Goal: Transaction & Acquisition: Purchase product/service

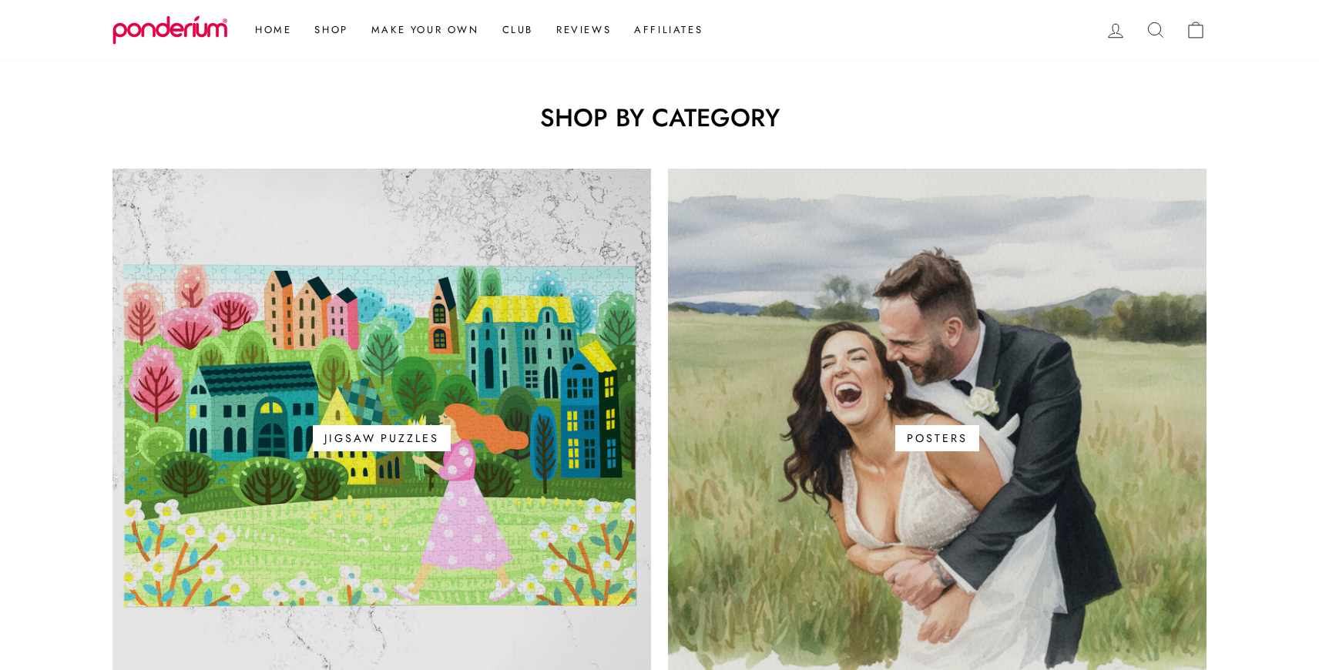
scroll to position [859, 0]
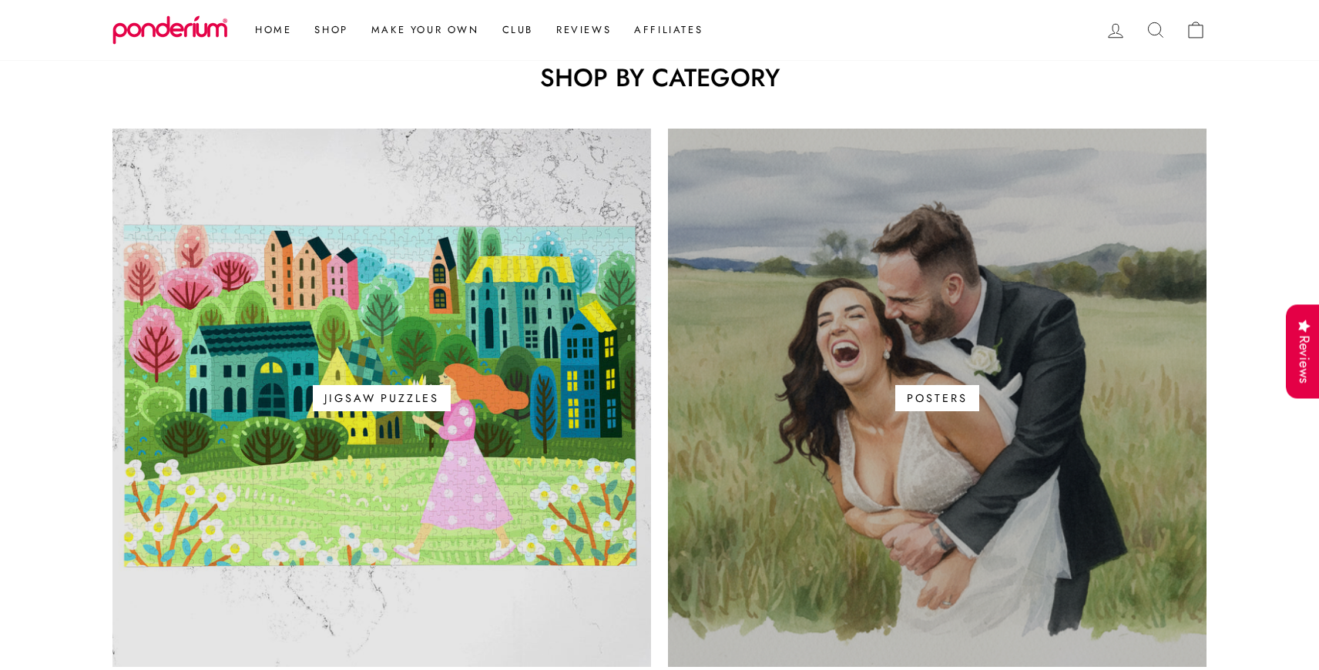
click at [917, 398] on span "Posters" at bounding box center [936, 398] width 83 height 26
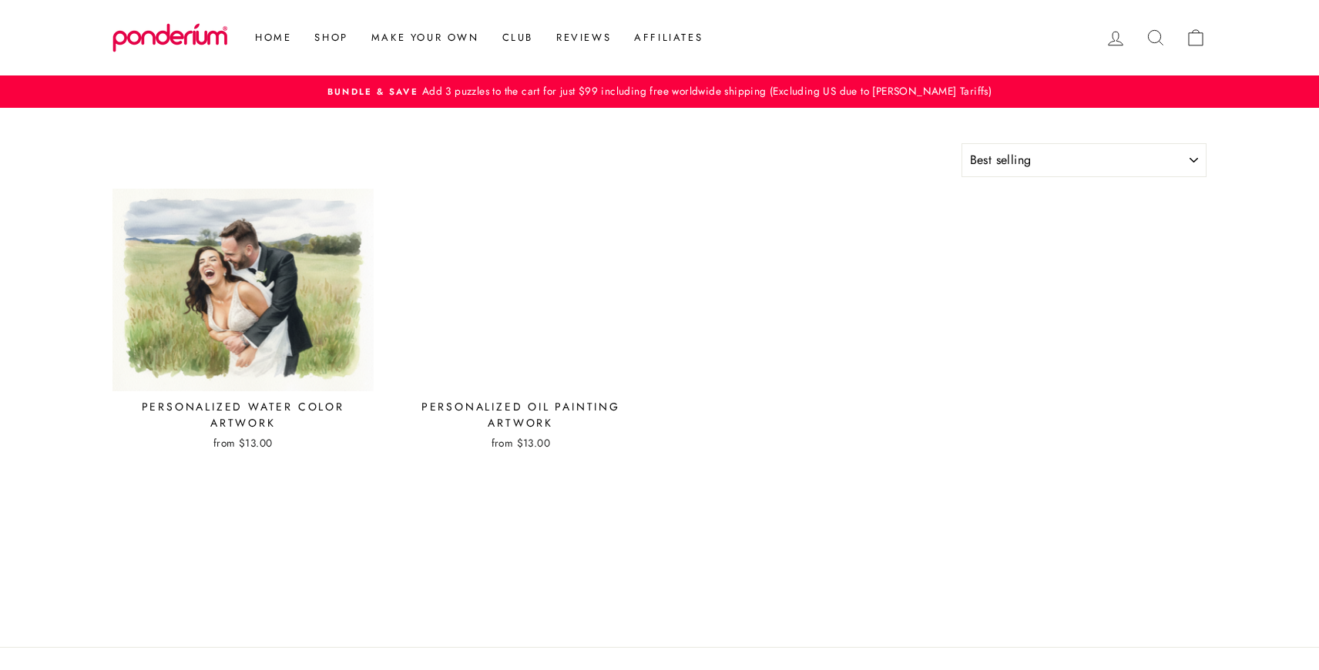
select select "best-selling"
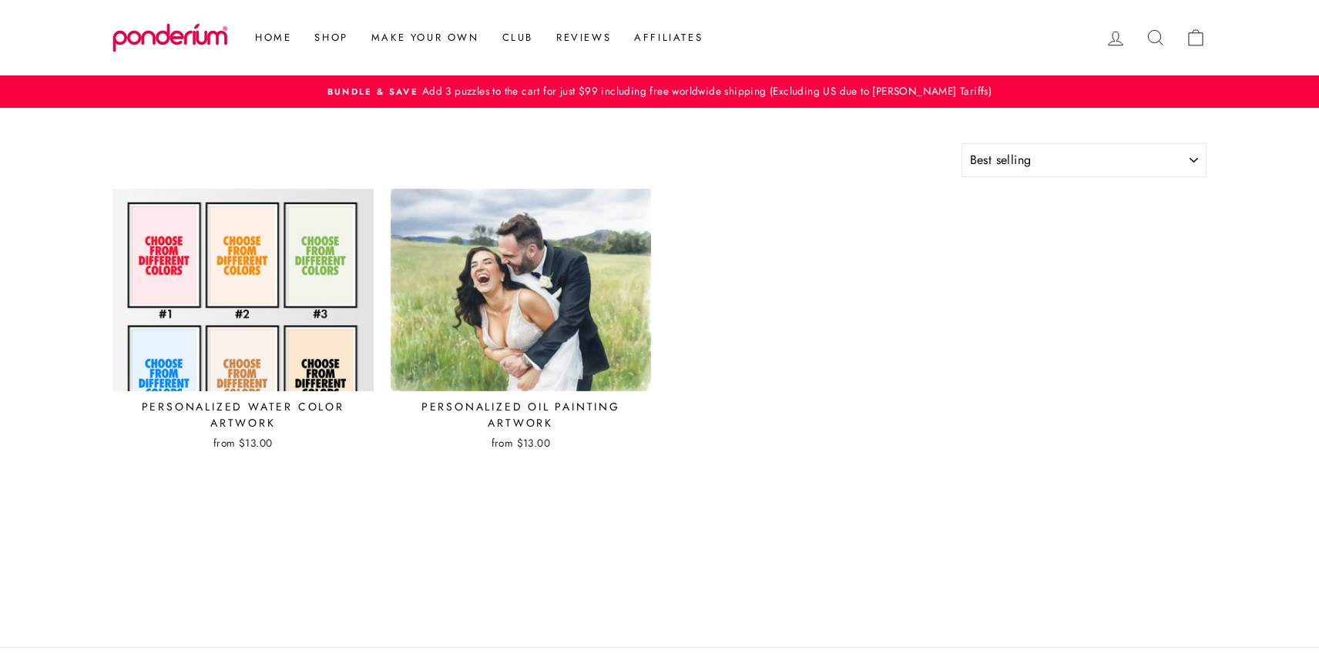
click at [262, 303] on img at bounding box center [243, 290] width 263 height 204
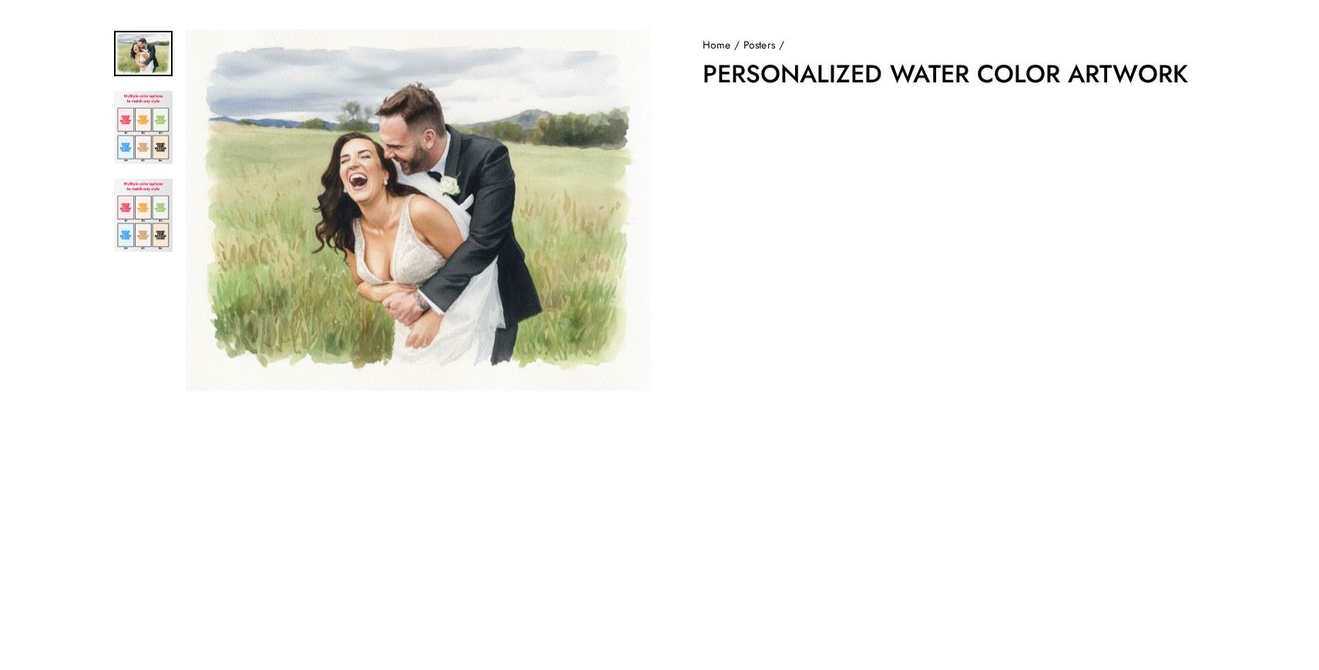
scroll to position [119, 0]
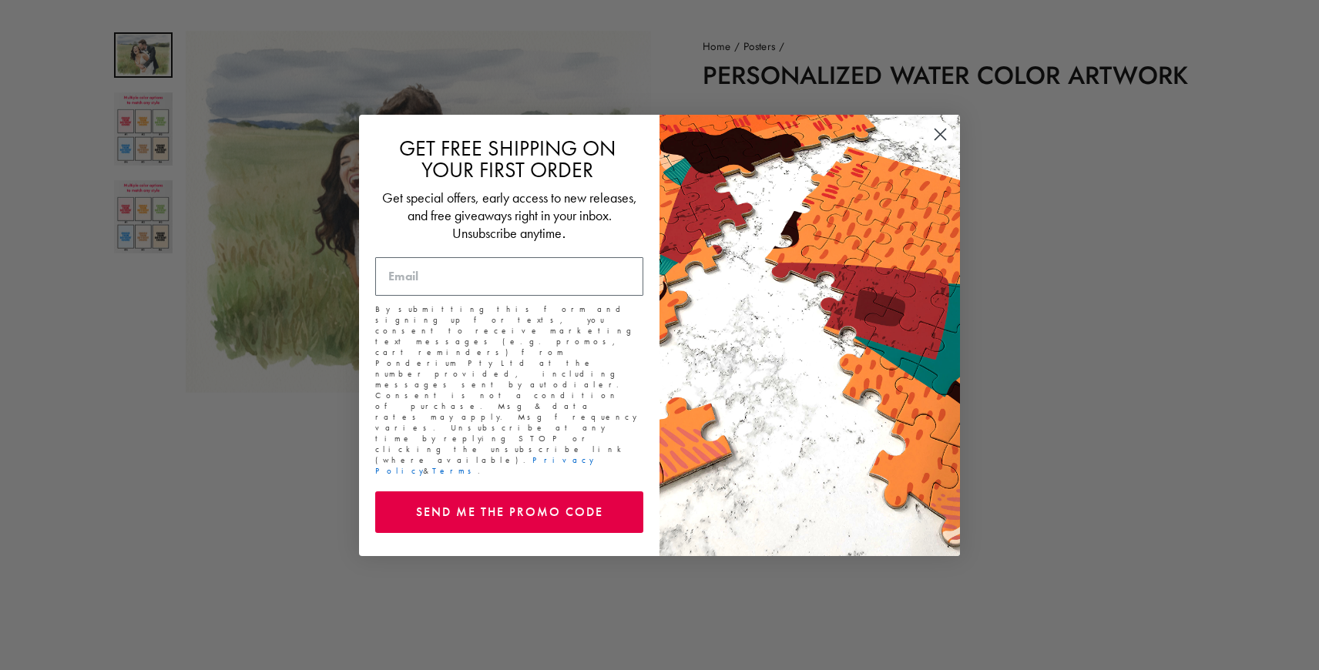
click at [936, 141] on circle "Close dialog" at bounding box center [940, 133] width 25 height 25
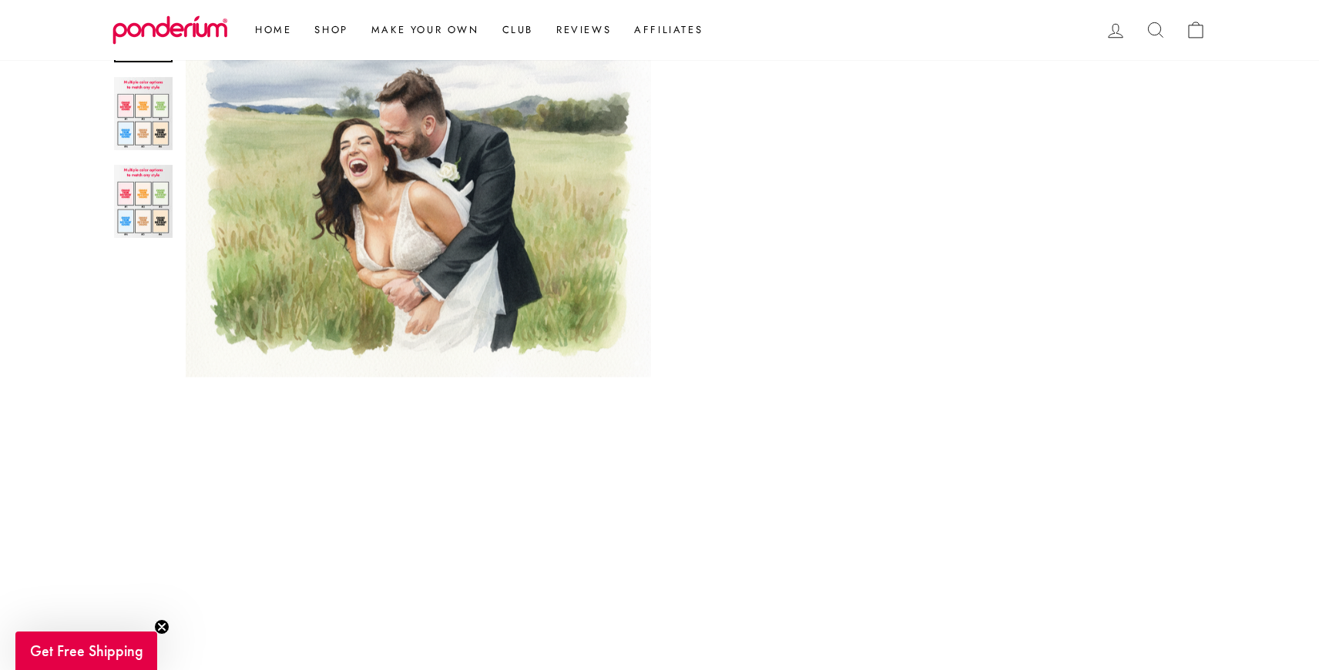
scroll to position [595, 0]
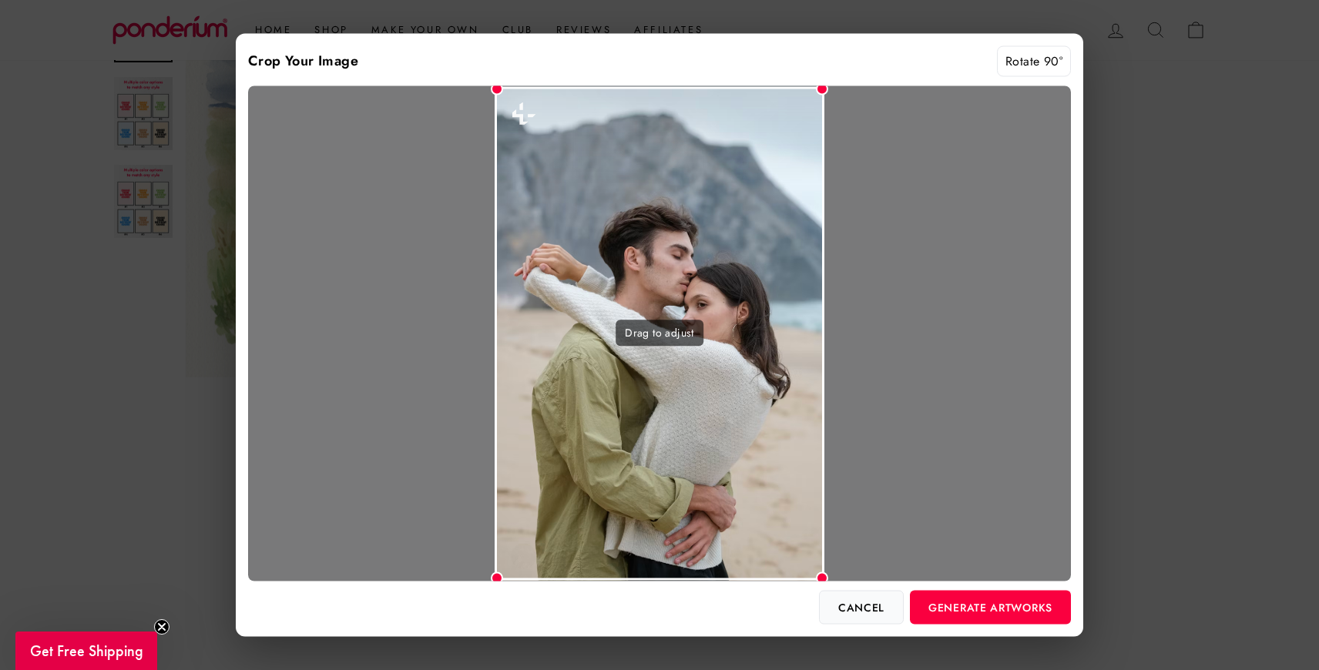
click at [875, 610] on button "Cancel" at bounding box center [861, 607] width 85 height 34
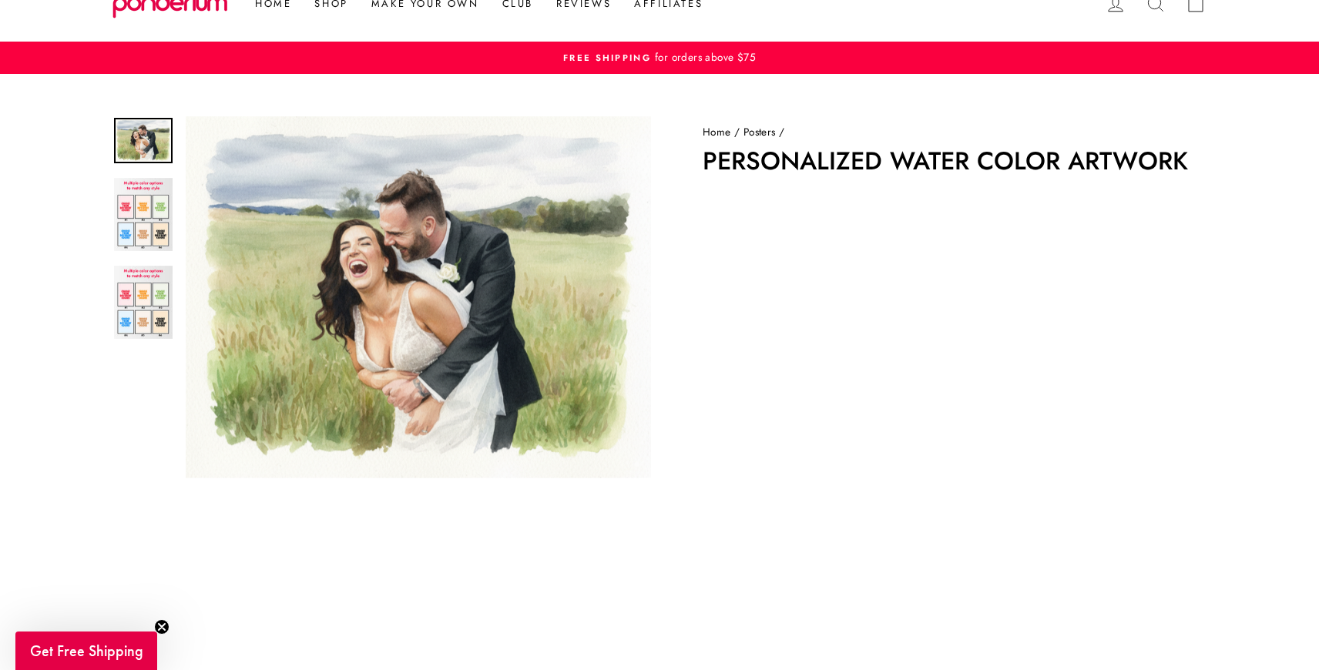
scroll to position [0, 0]
